Goal: Information Seeking & Learning: Learn about a topic

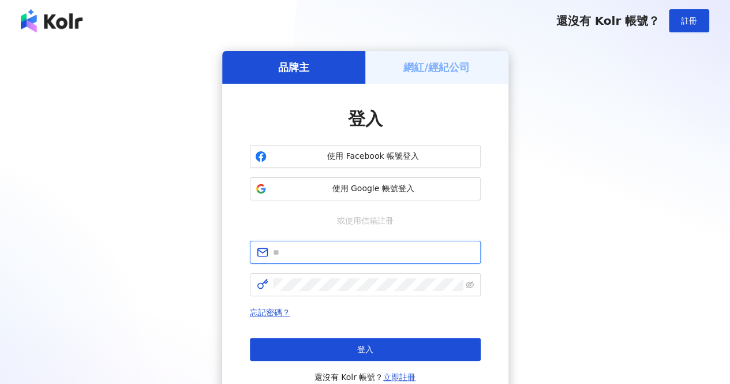
click at [343, 257] on input "text" at bounding box center [373, 252] width 201 height 13
type input "**********"
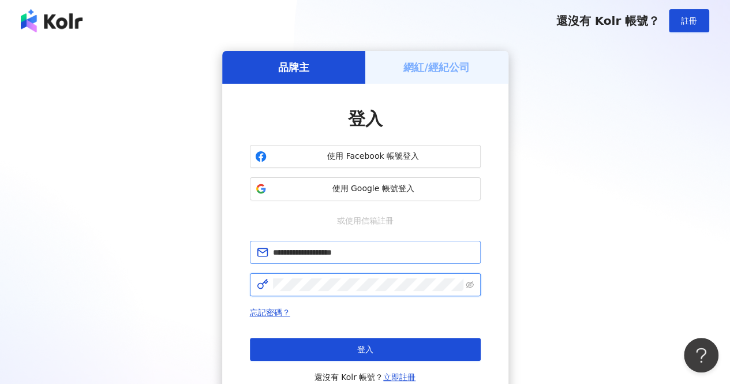
click button "登入" at bounding box center [365, 349] width 231 height 23
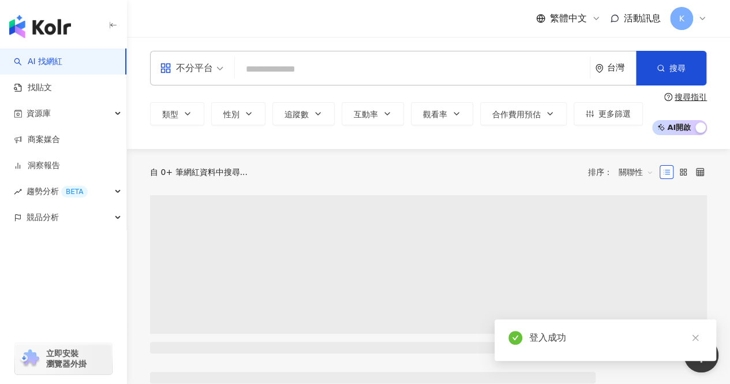
click at [286, 62] on input "search" at bounding box center [413, 69] width 346 height 22
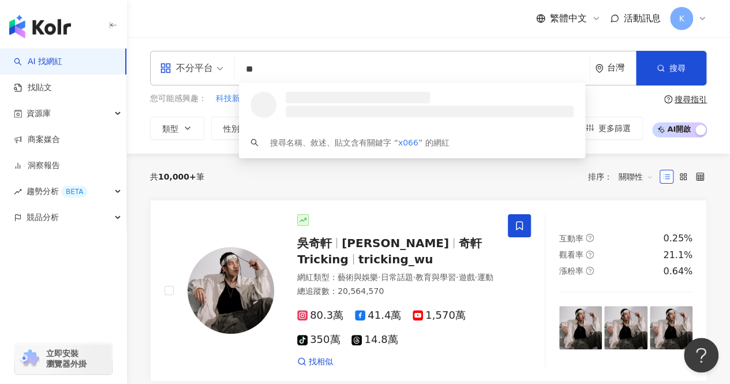
type input "*"
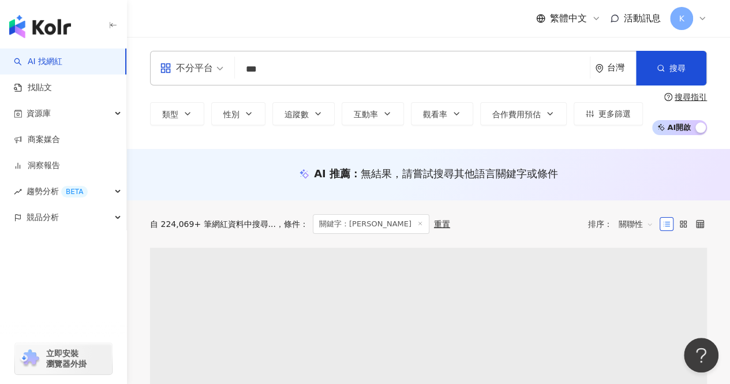
drag, startPoint x: 361, startPoint y: 75, endPoint x: 203, endPoint y: 48, distance: 160.5
click at [203, 52] on div "不分平台 藍亦明 *** 台灣 搜尋 loading 搜尋名稱、敘述、貼文含有關鍵字 “ 藍亦明 ” 的網紅" at bounding box center [428, 68] width 557 height 35
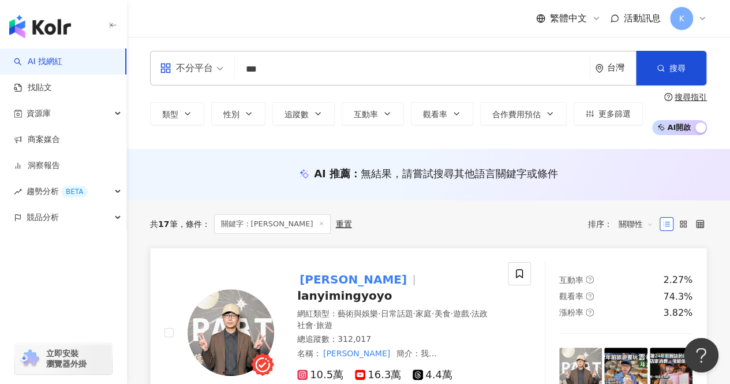
click at [372, 289] on span "lanyimingyoyo" at bounding box center [344, 296] width 95 height 14
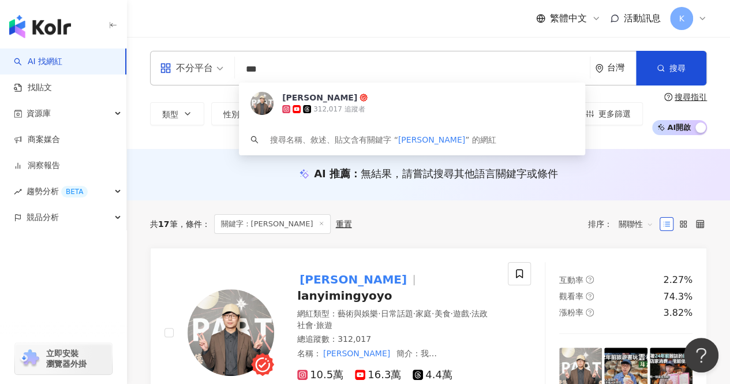
paste input "**********"
type input "**********"
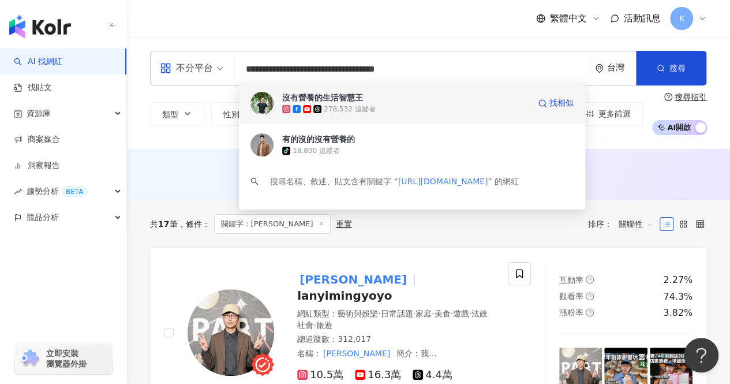
click at [438, 101] on span "沒有營養的生活智慧王" at bounding box center [405, 98] width 247 height 12
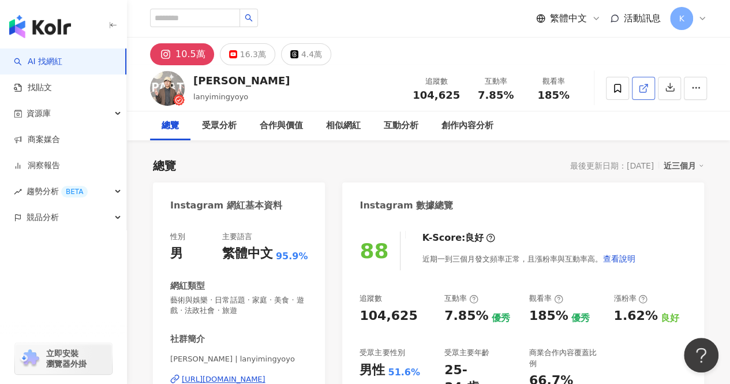
click at [647, 88] on icon at bounding box center [643, 88] width 10 height 10
drag, startPoint x: 224, startPoint y: 79, endPoint x: 196, endPoint y: 78, distance: 27.7
click at [196, 78] on div "藍亦明" at bounding box center [241, 80] width 96 height 14
copy div "藍亦明"
drag, startPoint x: 419, startPoint y: 98, endPoint x: 461, endPoint y: 99, distance: 42.2
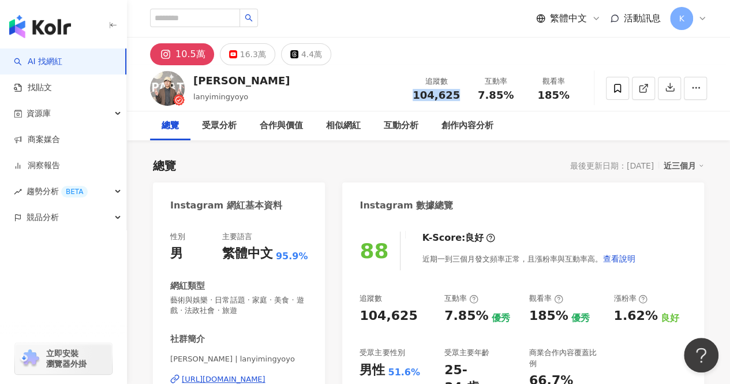
click at [461, 99] on div "追蹤數 104,625" at bounding box center [436, 88] width 61 height 25
copy span "104,625"
drag, startPoint x: 479, startPoint y: 99, endPoint x: 516, endPoint y: 99, distance: 36.4
click at [516, 99] on div "7.85%" at bounding box center [496, 95] width 44 height 12
copy span "7.85%"
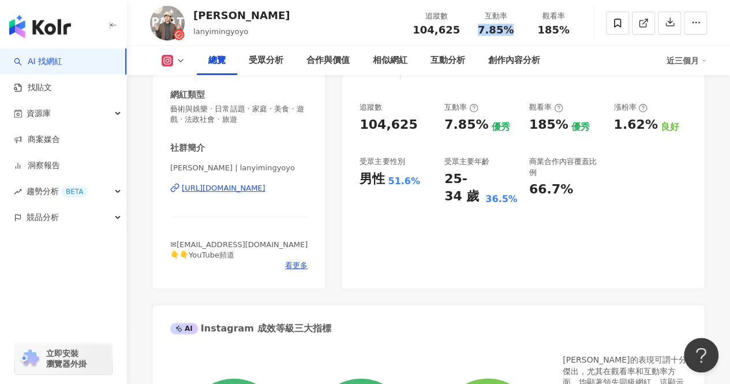
scroll to position [173, 0]
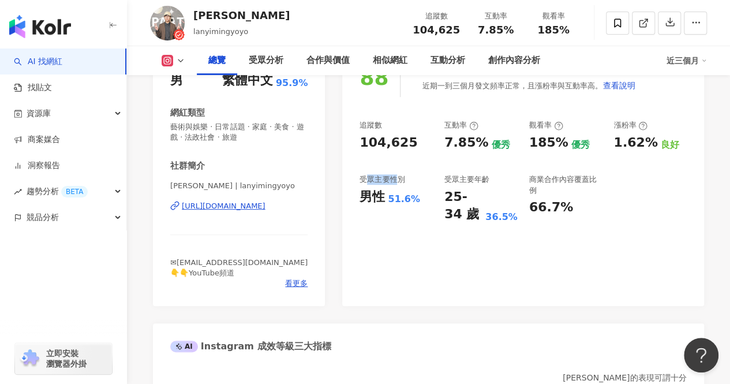
drag, startPoint x: 366, startPoint y: 180, endPoint x: 399, endPoint y: 180, distance: 33.5
click at [399, 180] on div "受眾主要性別" at bounding box center [382, 179] width 45 height 10
click at [424, 255] on div "88 K-Score : 良好 近期一到三個月發文頻率正常，且漲粉率與互動率高。 查看說明 追蹤數 104,625 互動率 7.85% 優秀 觀看率 185%…" at bounding box center [523, 176] width 362 height 259
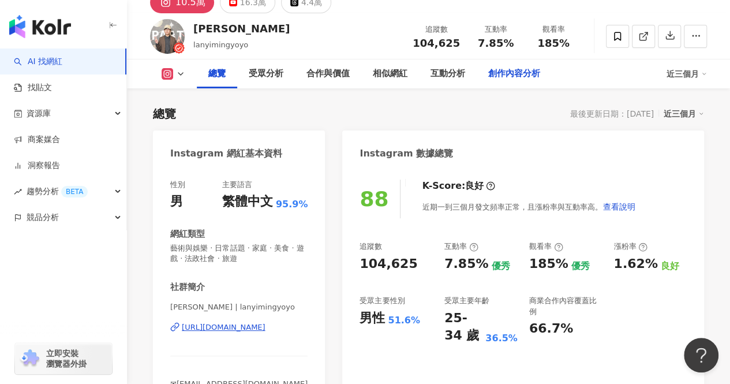
scroll to position [0, 0]
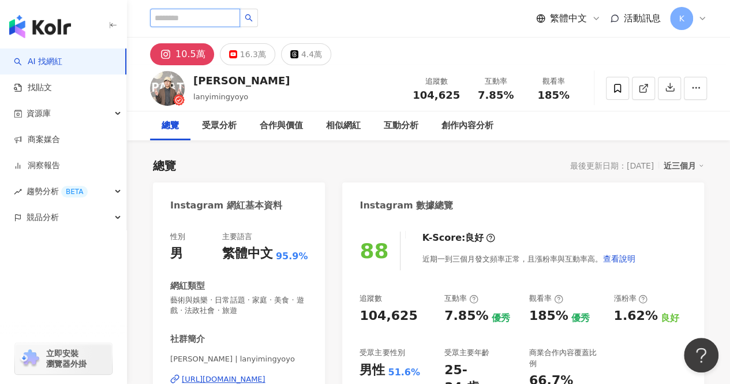
click at [218, 20] on input "search" at bounding box center [195, 18] width 90 height 18
paste input "**********"
type input "**********"
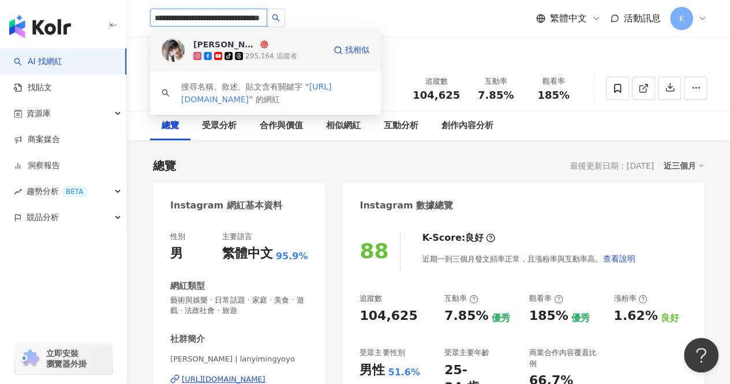
click at [275, 57] on div "295,164 追蹤者" at bounding box center [270, 56] width 51 height 10
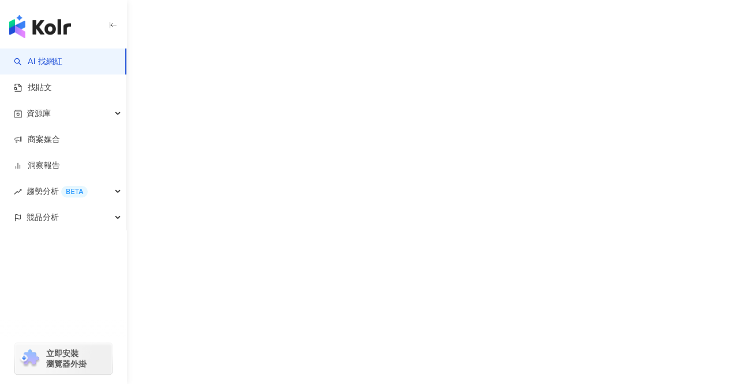
scroll to position [4, 0]
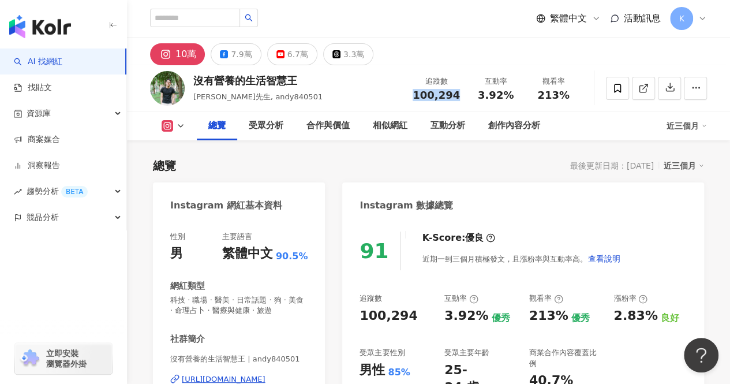
click at [460, 102] on div "追蹤數 100,294 互動率 3.92% 觀看率 213%" at bounding box center [494, 88] width 177 height 34
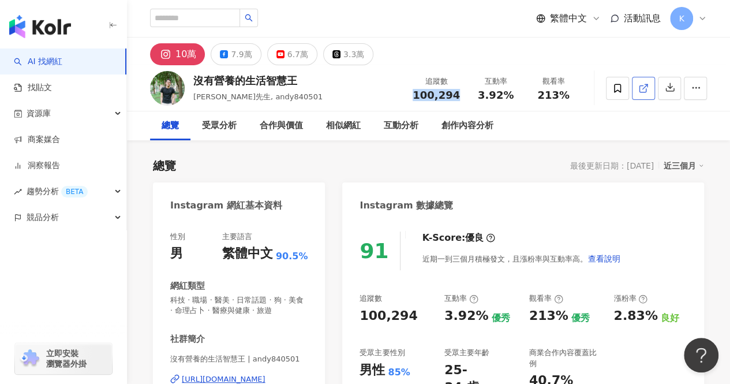
click at [637, 92] on link at bounding box center [643, 88] width 23 height 23
drag, startPoint x: 480, startPoint y: 98, endPoint x: 511, endPoint y: 98, distance: 31.8
click at [511, 96] on span "3.92%" at bounding box center [496, 95] width 36 height 12
copy span "3.92%"
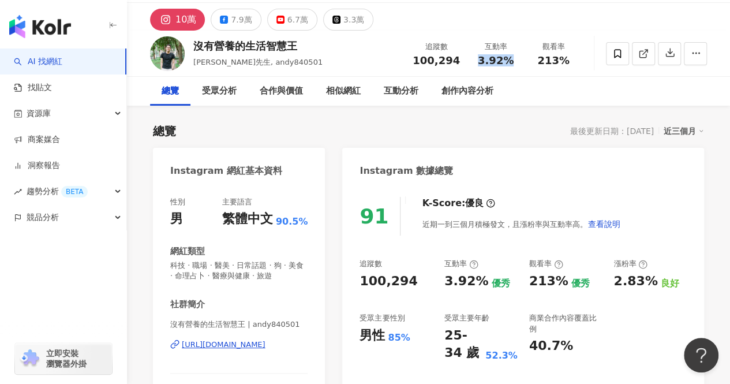
scroll to position [58, 0]
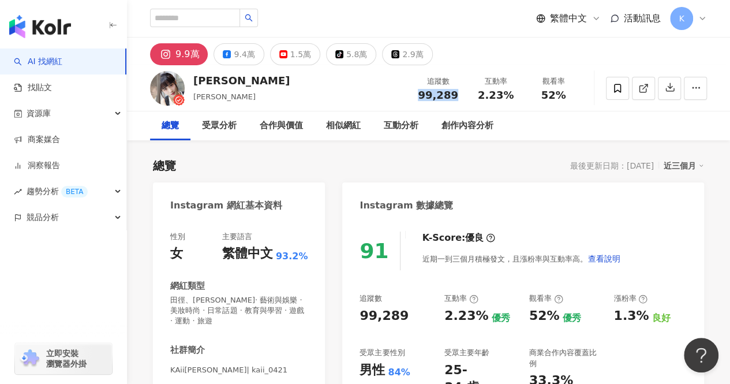
drag, startPoint x: 421, startPoint y: 100, endPoint x: 458, endPoint y: 99, distance: 37.0
click at [458, 99] on div "99,289" at bounding box center [438, 95] width 44 height 12
copy span "99,289"
drag, startPoint x: 481, startPoint y: 98, endPoint x: 514, endPoint y: 98, distance: 32.9
click at [514, 98] on div "2.23%" at bounding box center [496, 95] width 44 height 12
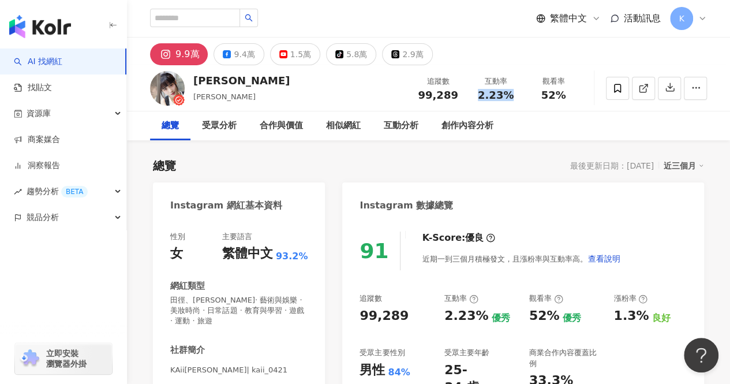
copy span "2.23%"
